Goal: Use online tool/utility: Utilize a website feature to perform a specific function

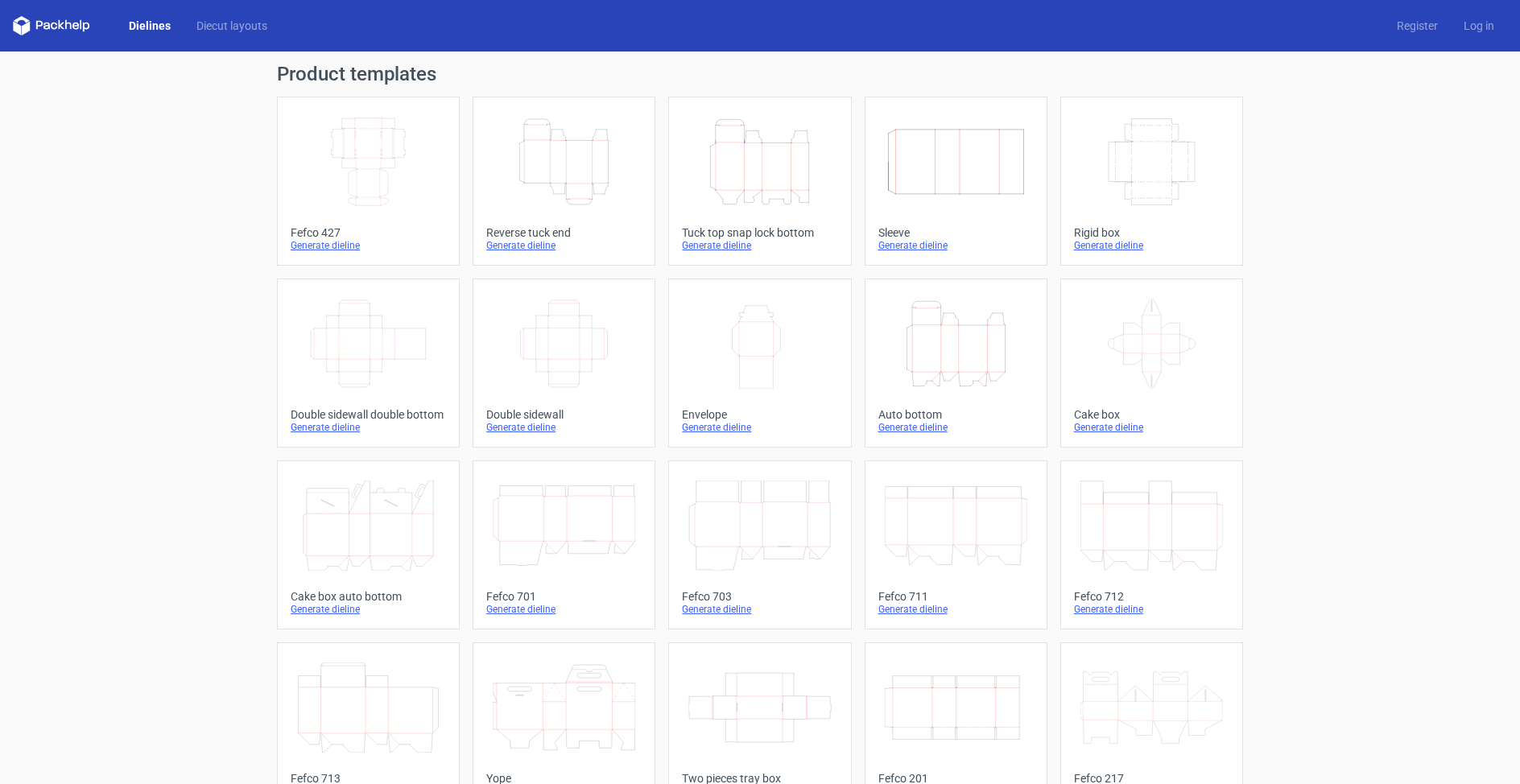
click at [380, 170] on line at bounding box center [382, 170] width 6 height 2
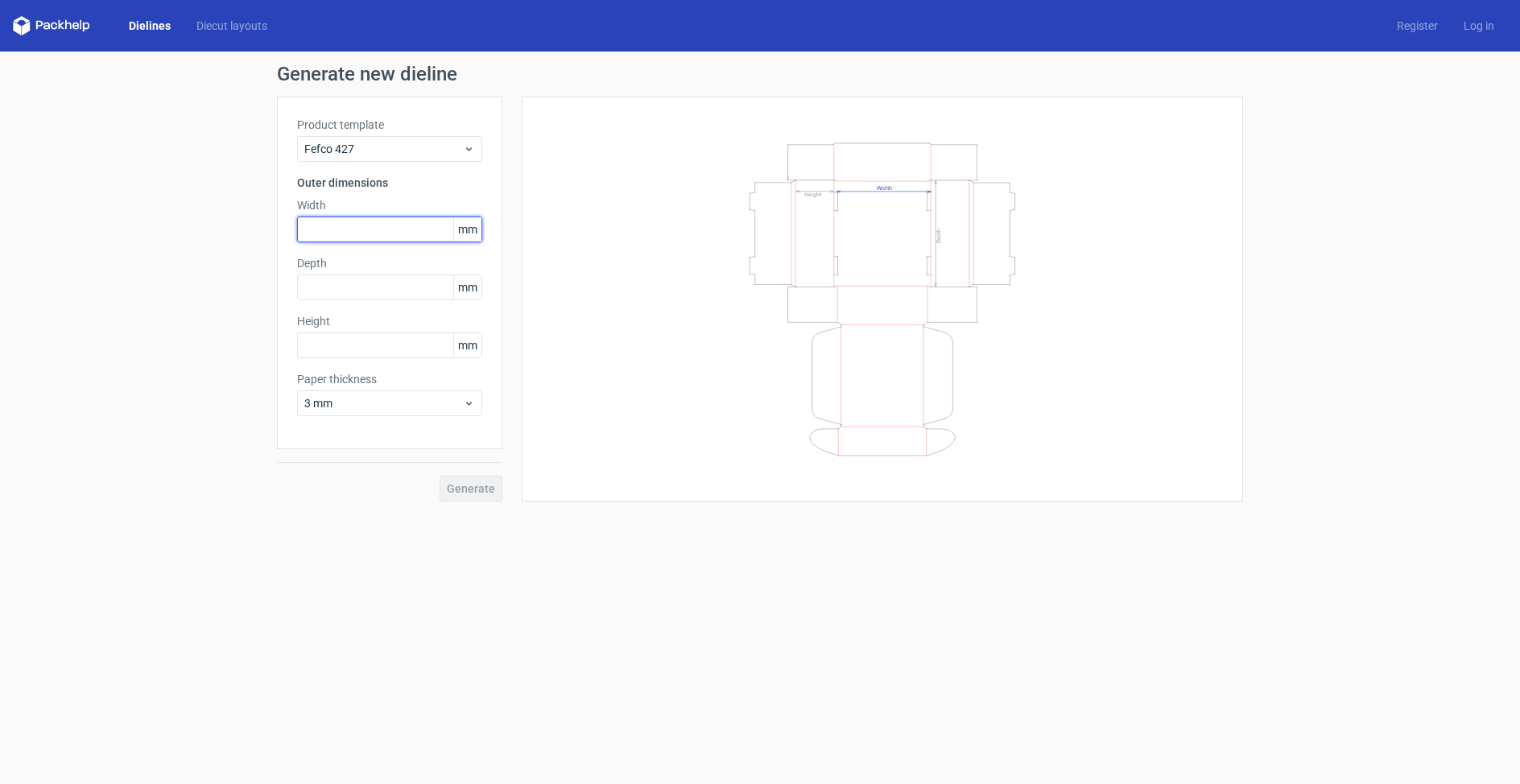
click at [348, 237] on input "text" at bounding box center [390, 229] width 185 height 25
type input "304"
drag, startPoint x: 317, startPoint y: 283, endPoint x: 262, endPoint y: 281, distance: 55.0
click at [263, 281] on div "Generate new dieline Product template Fefco 427 Outer dimensions Width 304 mm D…" at bounding box center [760, 283] width 1520 height 463
type input "200"
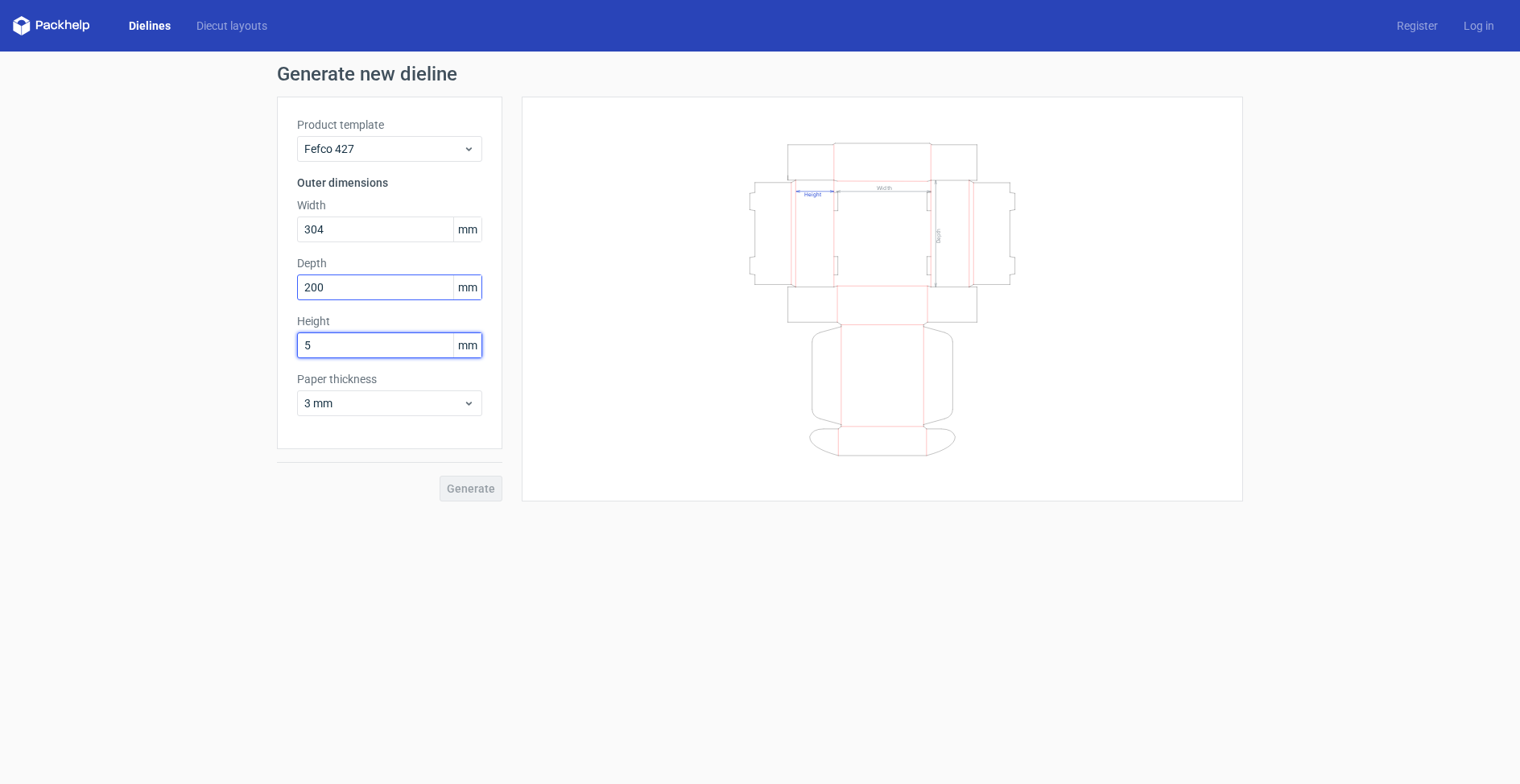
type input "50"
click at [493, 401] on div "Product template Fefco 427 Outer dimensions Width 304 mm Depth 200 mm Height 50…" at bounding box center [389, 273] width 225 height 353
click at [459, 403] on span "3 mm" at bounding box center [383, 403] width 159 height 16
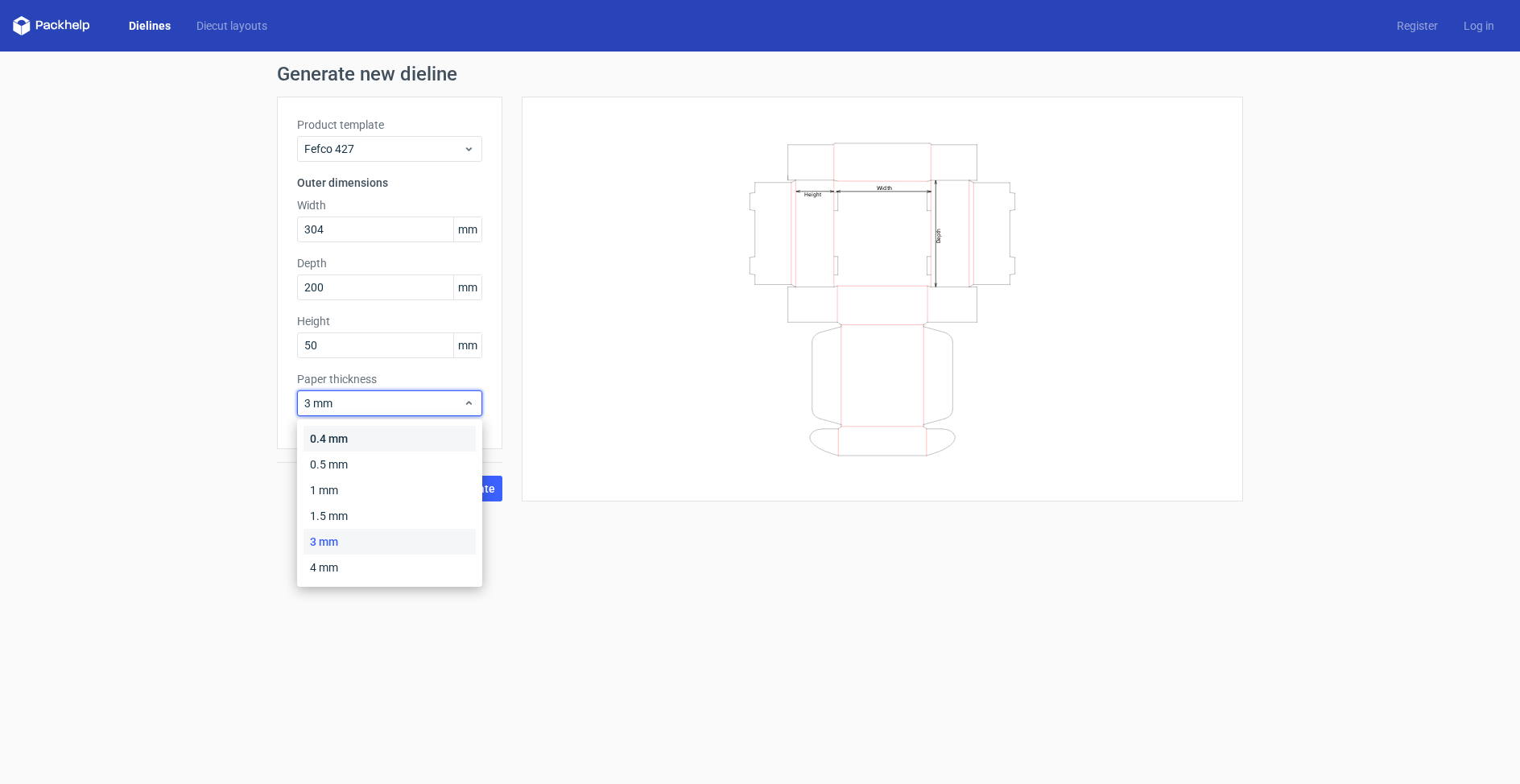
click at [389, 437] on div "0.4 mm" at bounding box center [389, 438] width 172 height 25
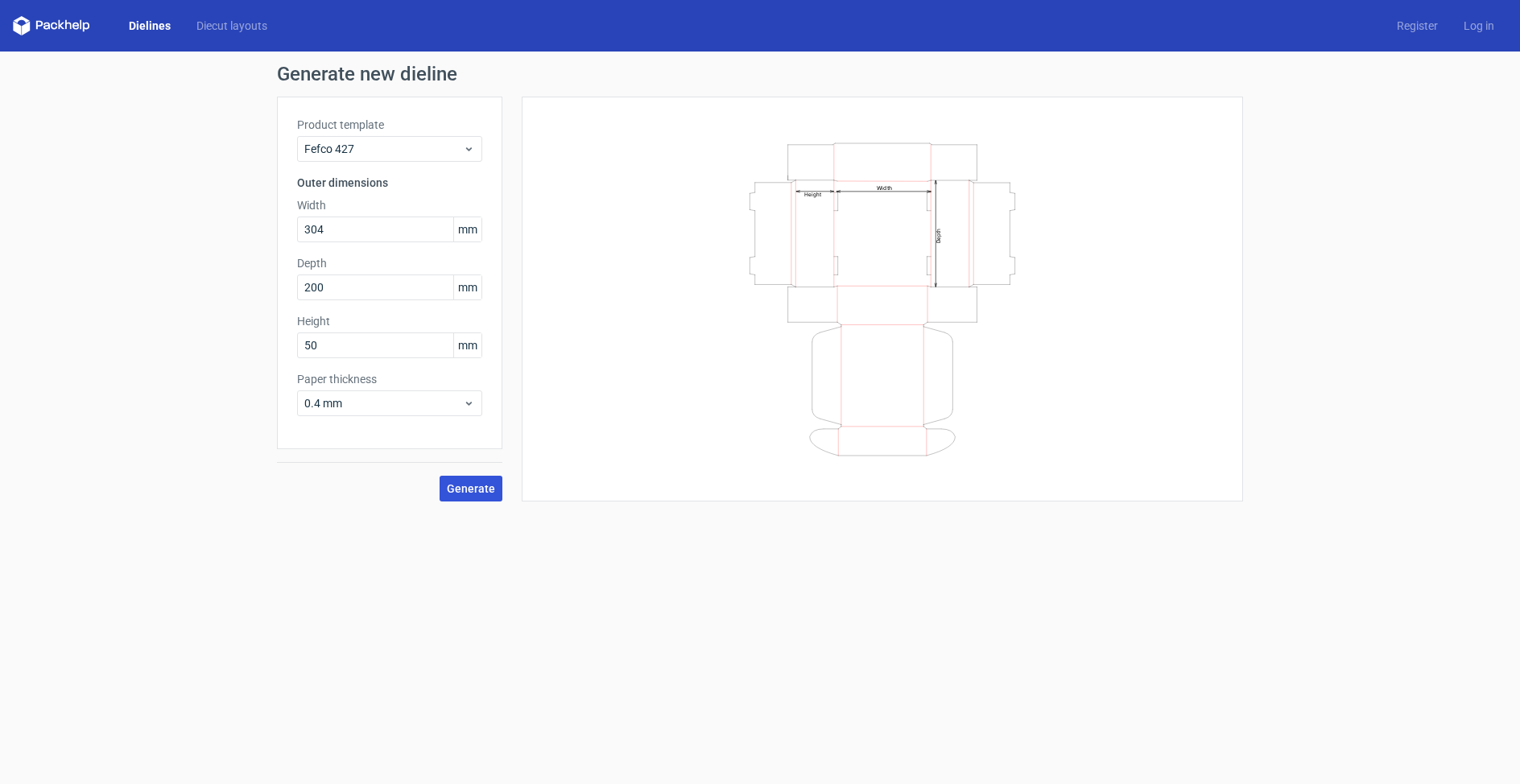
click at [466, 487] on span "Generate" at bounding box center [471, 488] width 48 height 11
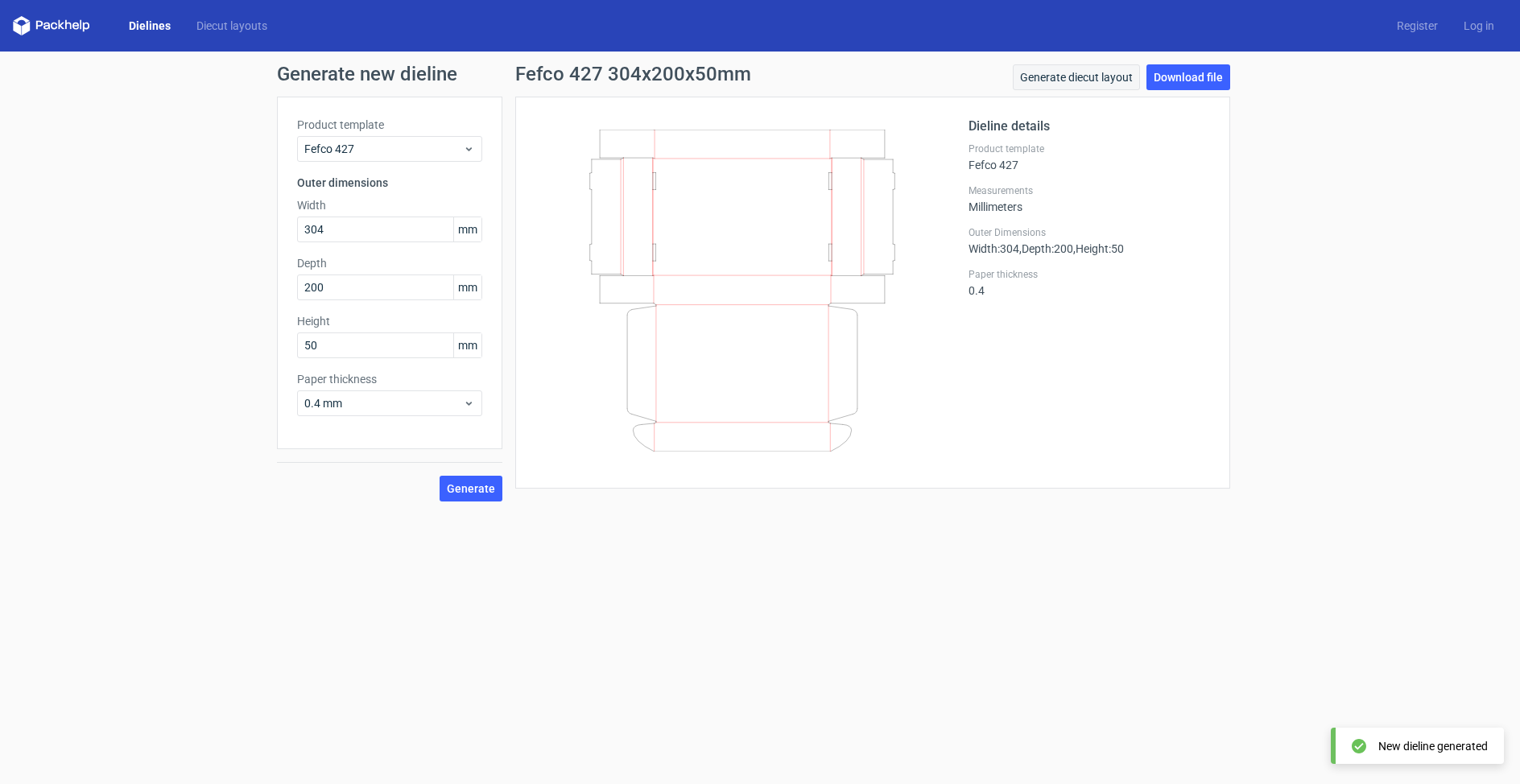
click at [1116, 76] on link "Generate diecut layout" at bounding box center [1076, 77] width 127 height 25
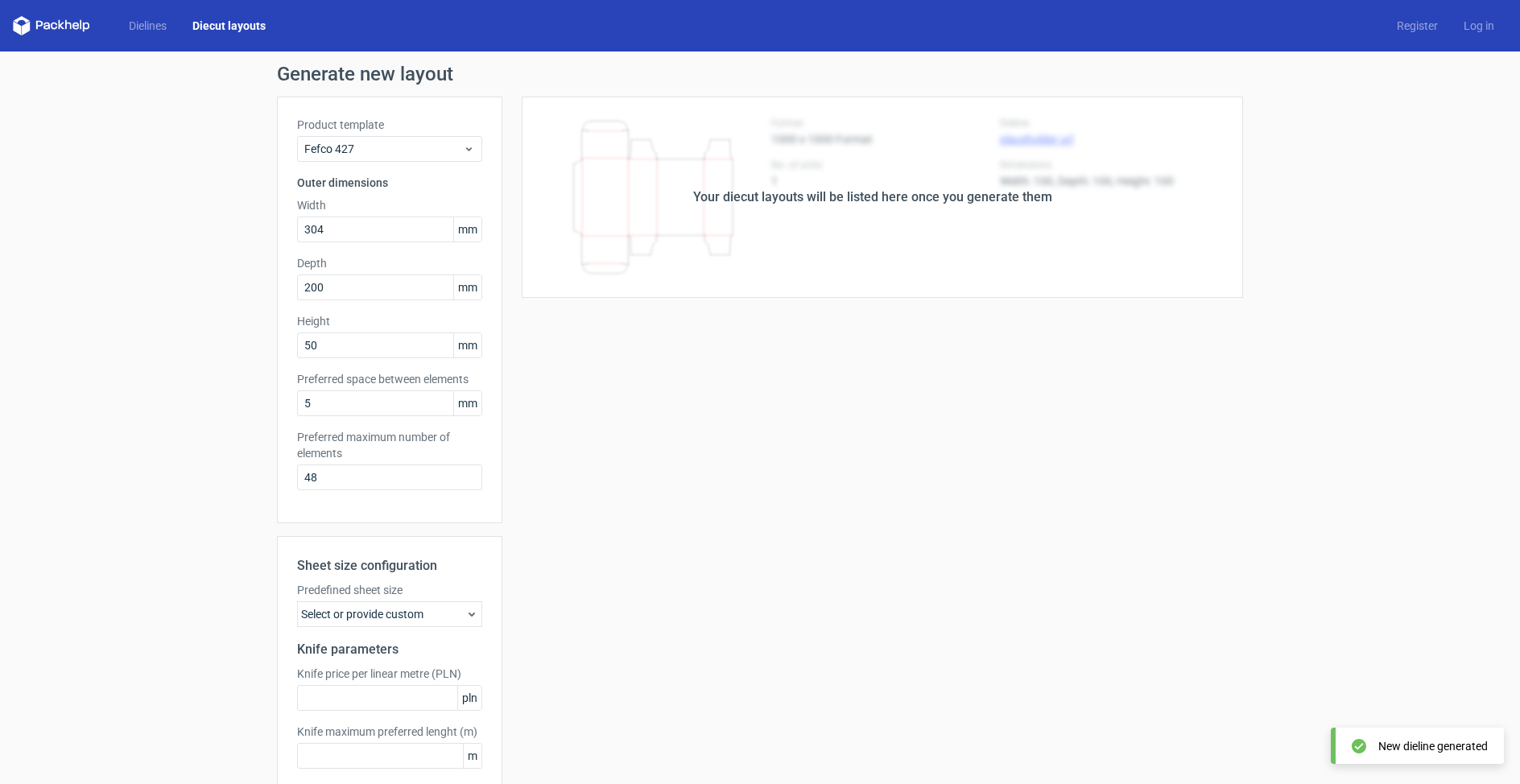
scroll to position [83, 0]
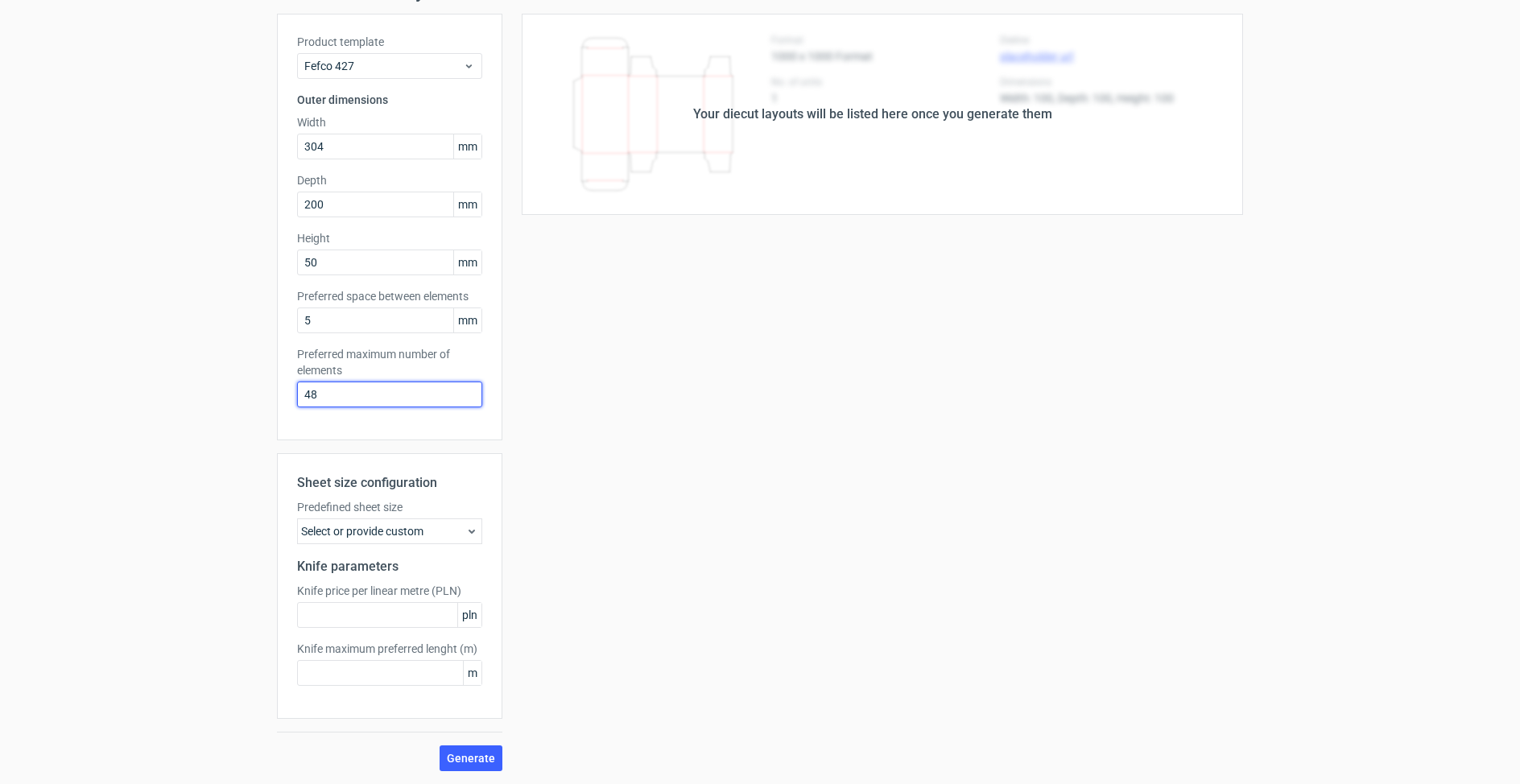
drag, startPoint x: 320, startPoint y: 392, endPoint x: 242, endPoint y: 391, distance: 78.0
click at [257, 392] on div "Generate new layout Product template Fefco 427 Outer dimensions Width 304 mm De…" at bounding box center [760, 376] width 1520 height 815
click at [469, 753] on span "Generate" at bounding box center [471, 758] width 48 height 11
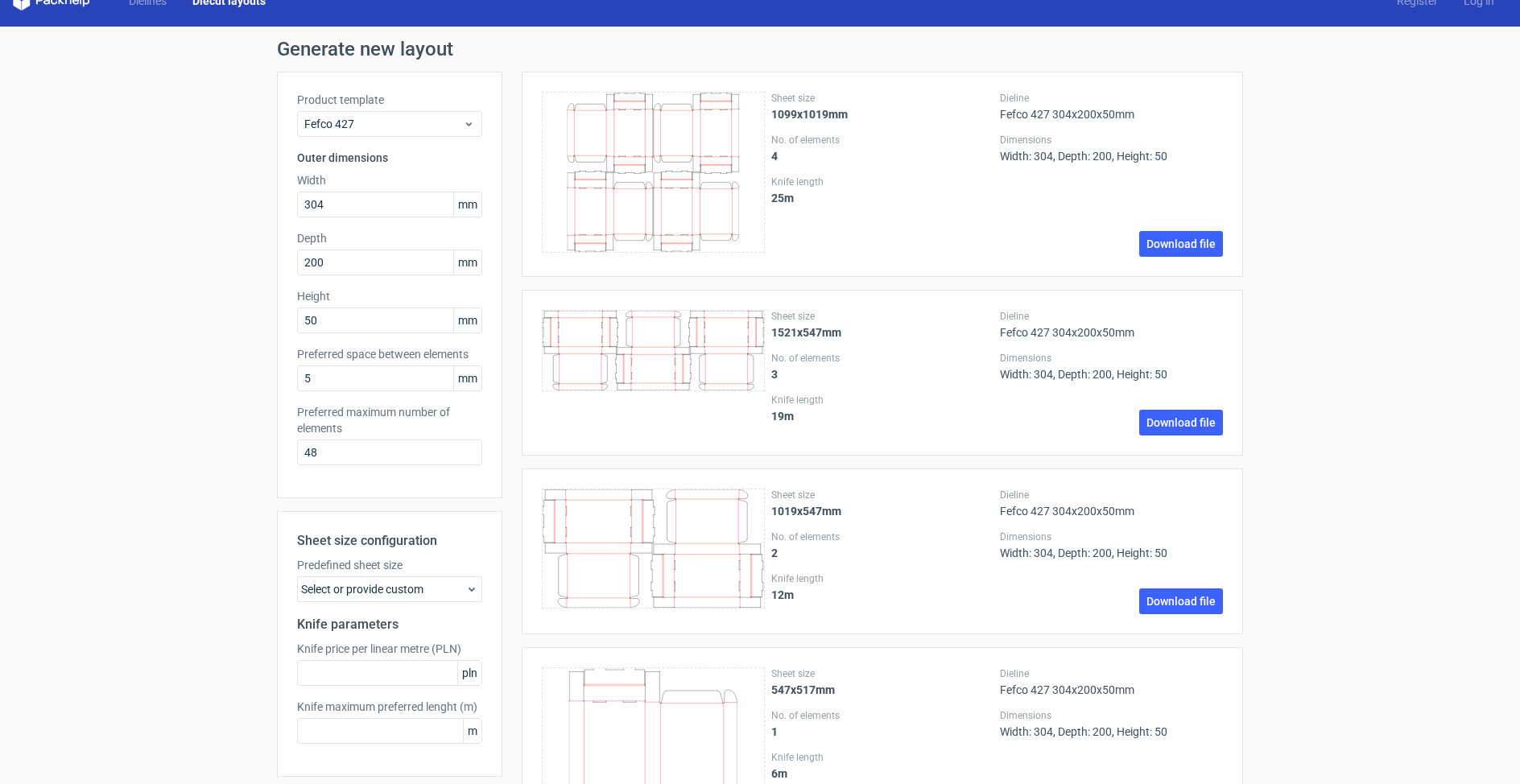
scroll to position [119, 0]
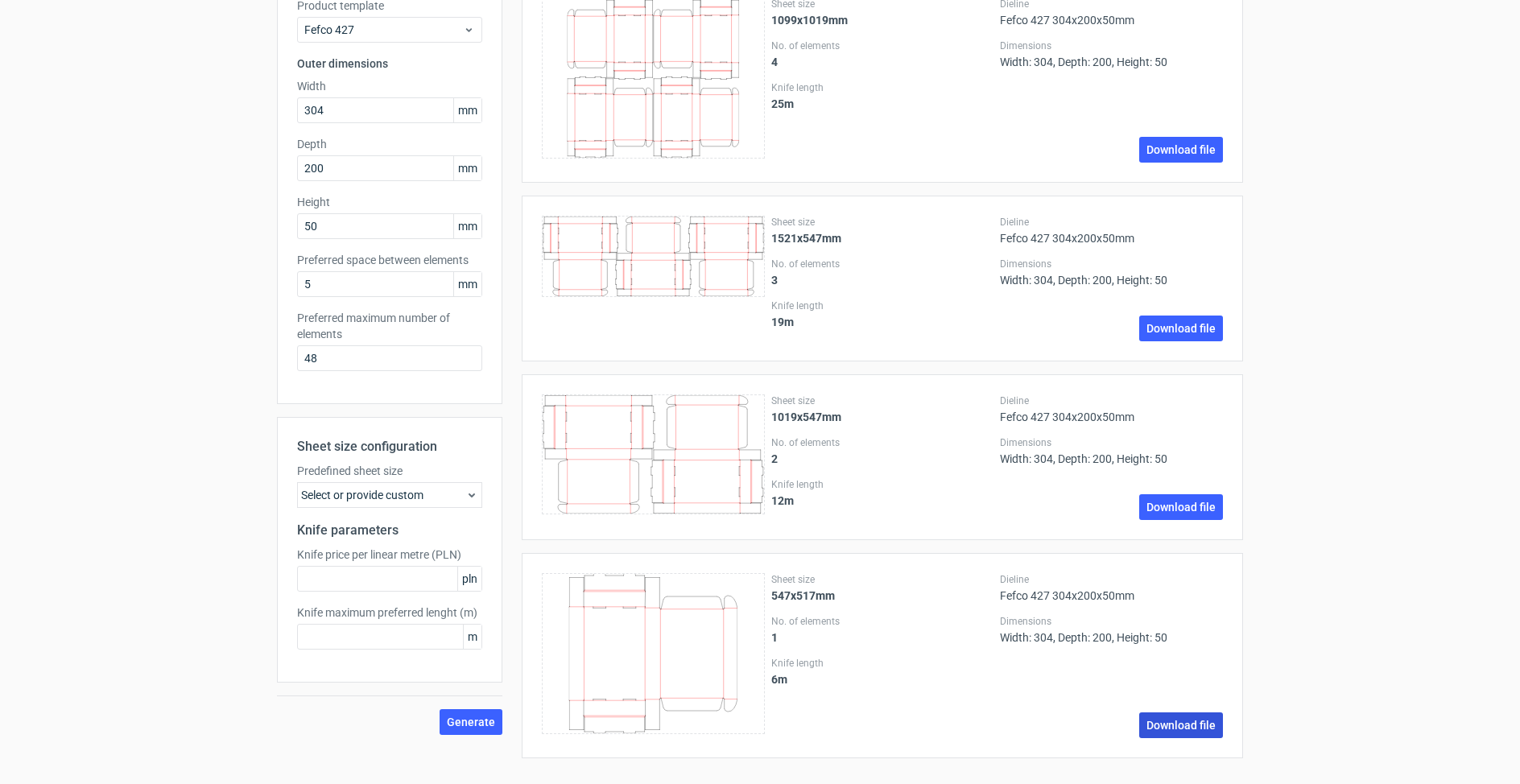
click at [1155, 729] on link "Download file" at bounding box center [1181, 725] width 84 height 25
